Goal: Task Accomplishment & Management: Use online tool/utility

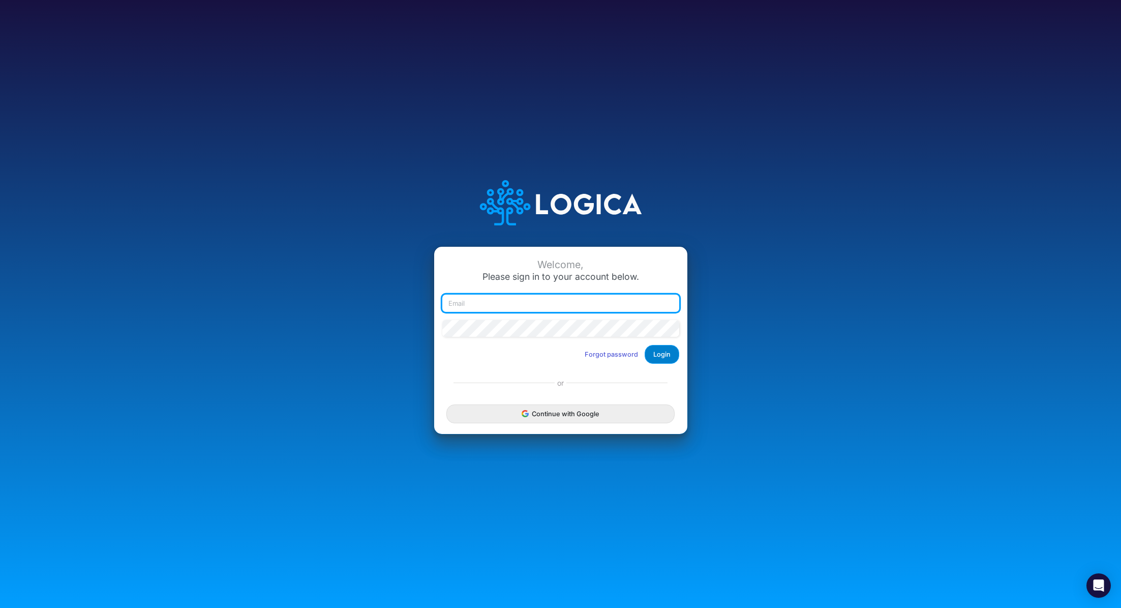
type input "[PERSON_NAME][EMAIL_ADDRESS][PERSON_NAME][DOMAIN_NAME]"
click at [662, 352] on button "Login" at bounding box center [662, 354] width 35 height 19
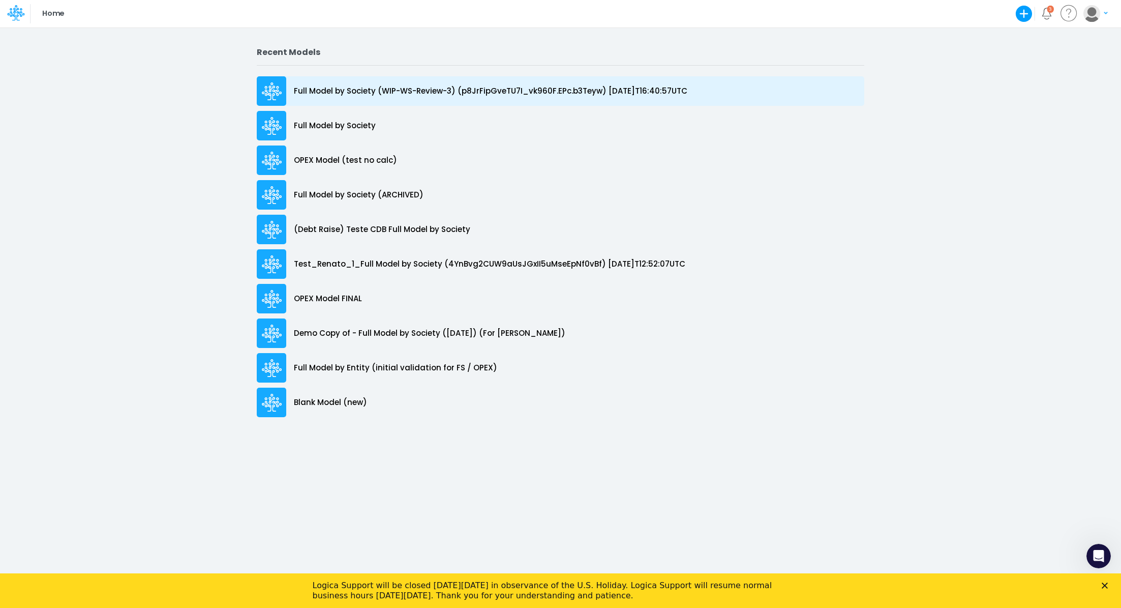
click at [444, 92] on p "Full Model by Society (WIP-WS-Review-3) (p8JrFipGveTU7I_vk960F.EPc.b3Teyw) [DAT…" at bounding box center [491, 91] width 394 height 12
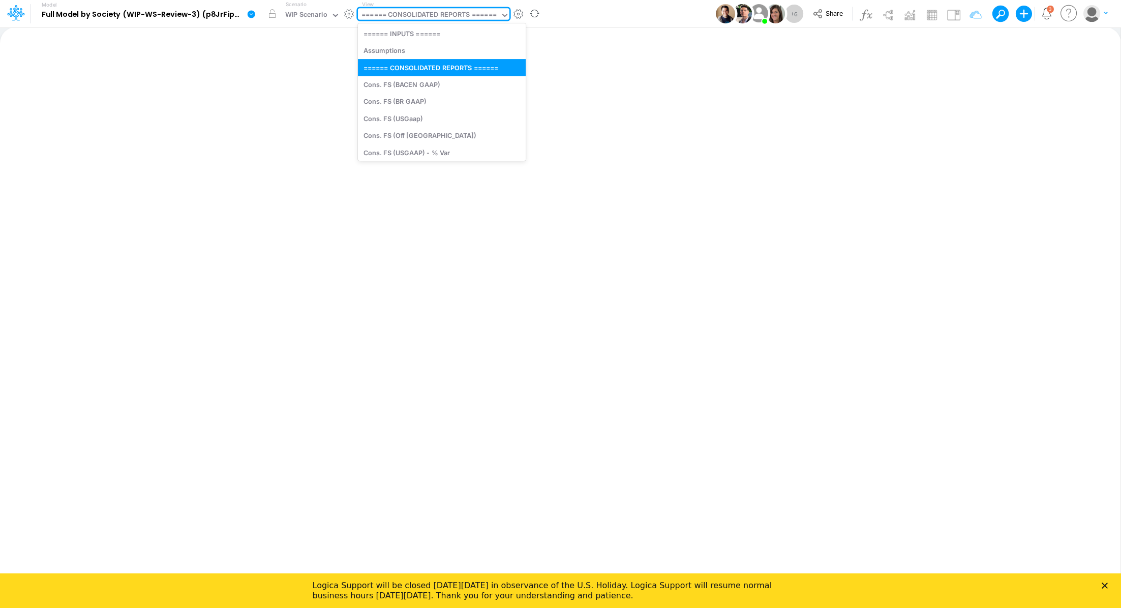
click at [425, 17] on div "====== CONSOLIDATED REPORTS ======" at bounding box center [429, 16] width 135 height 12
click at [443, 113] on div "Cons. FS (USGaap)" at bounding box center [442, 118] width 168 height 17
type input "Consolidated FS - USGAAP"
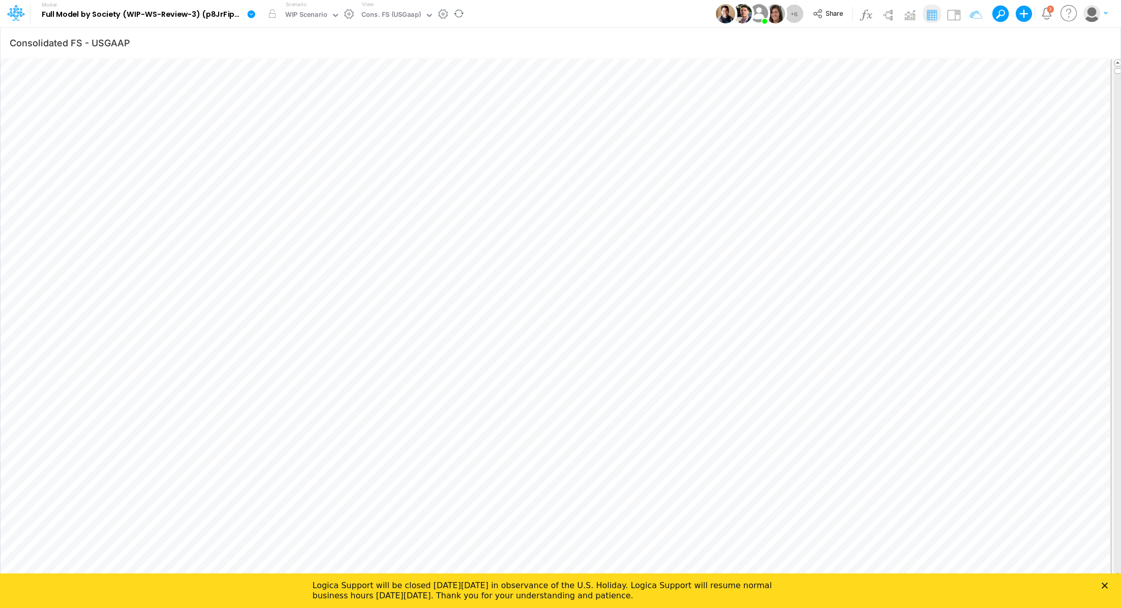
click at [250, 13] on icon at bounding box center [252, 14] width 8 height 8
click at [1104, 43] on icon "button" at bounding box center [1101, 43] width 15 height 11
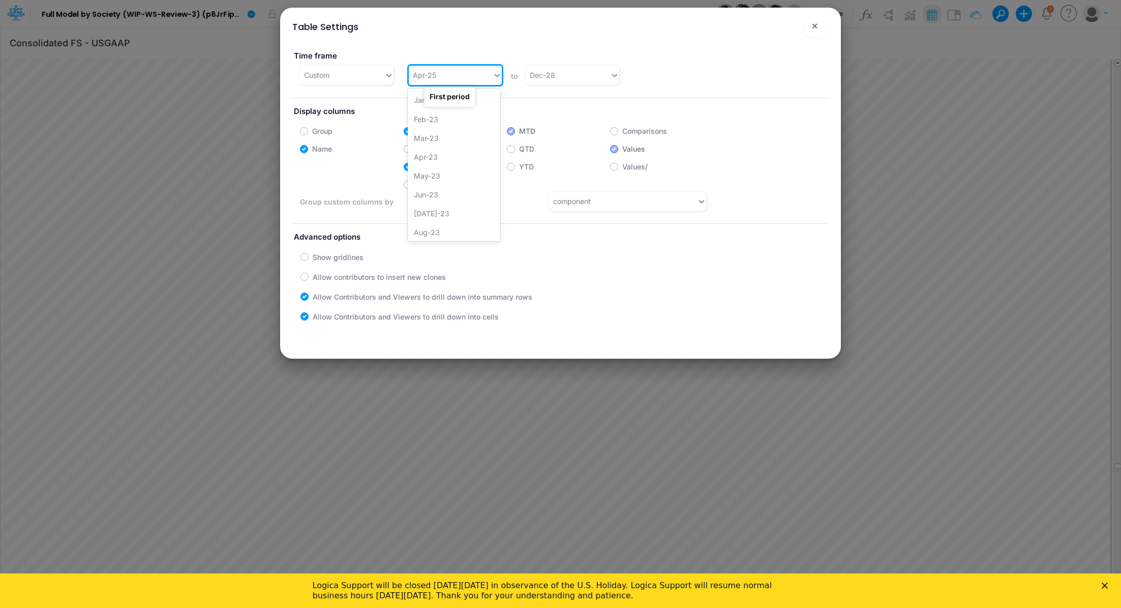
click at [427, 73] on div "Apr-25" at bounding box center [424, 75] width 23 height 11
click at [453, 134] on div "Jan-24" at bounding box center [454, 132] width 93 height 19
click at [815, 28] on span "×" at bounding box center [815, 25] width 7 height 12
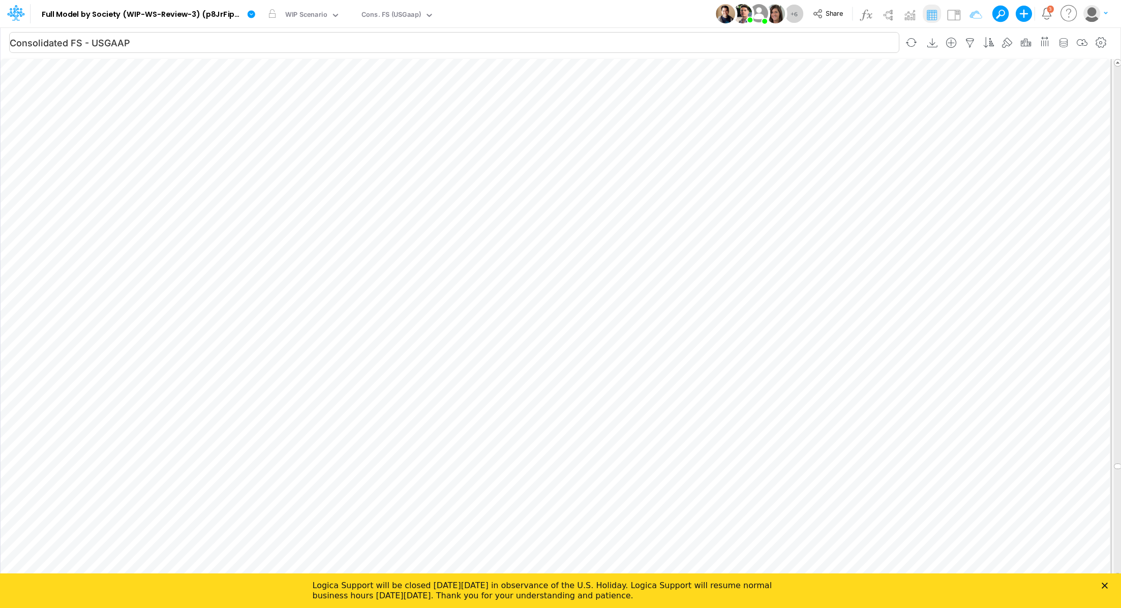
scroll to position [0, 0]
click at [1106, 585] on polygon "Close" at bounding box center [1105, 585] width 6 height 6
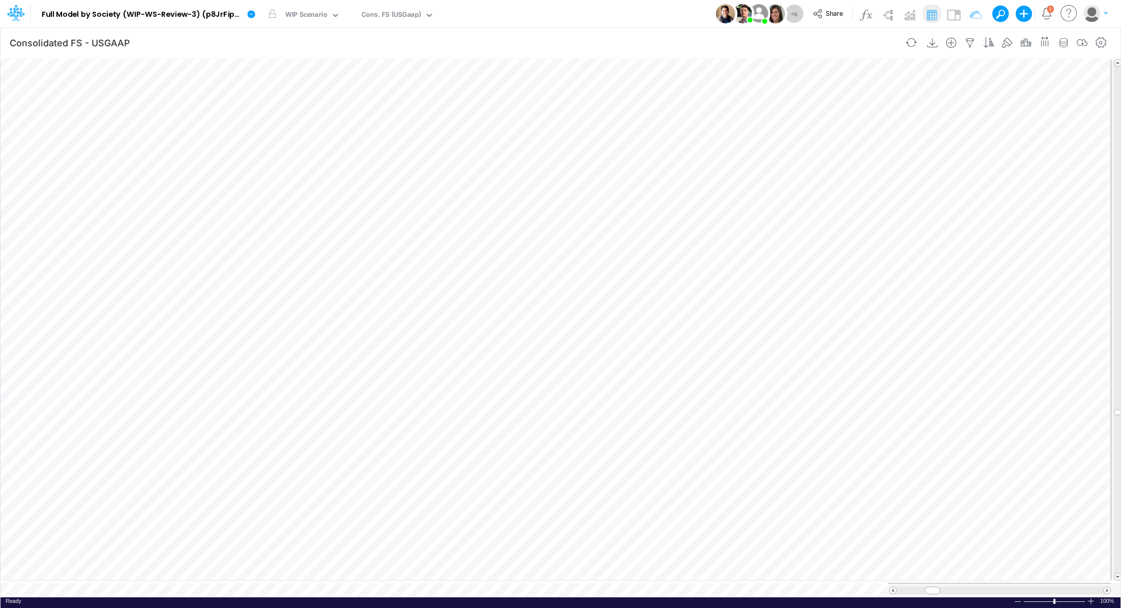
scroll to position [5, 1]
click at [252, 20] on link at bounding box center [253, 14] width 20 height 26
click at [295, 83] on button "Export" at bounding box center [302, 89] width 109 height 17
click at [420, 94] on button "Excel" at bounding box center [412, 95] width 109 height 16
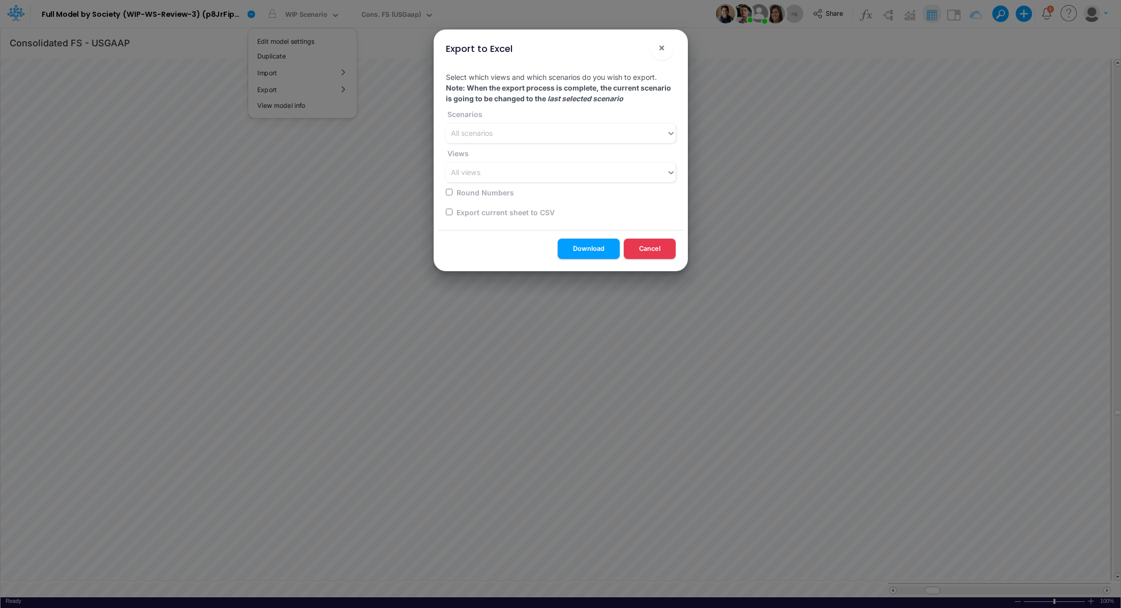
click at [478, 213] on label "Export current sheet to CSV" at bounding box center [505, 212] width 100 height 11
click at [451, 213] on input "checkbox" at bounding box center [449, 212] width 7 height 7
checkbox input "true"
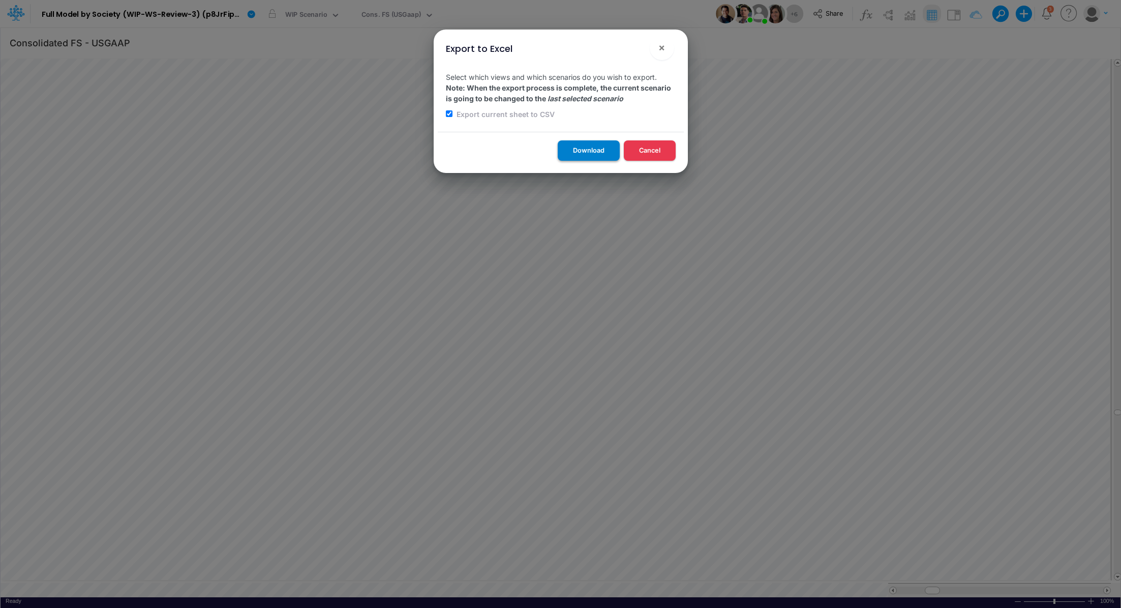
click at [575, 145] on button "Download" at bounding box center [589, 150] width 62 height 20
